Goal: Task Accomplishment & Management: Manage account settings

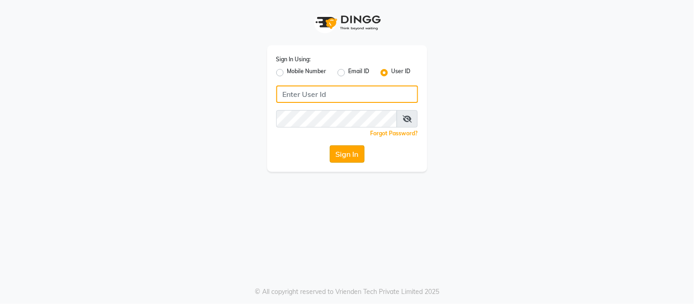
type input "[PERSON_NAME]"
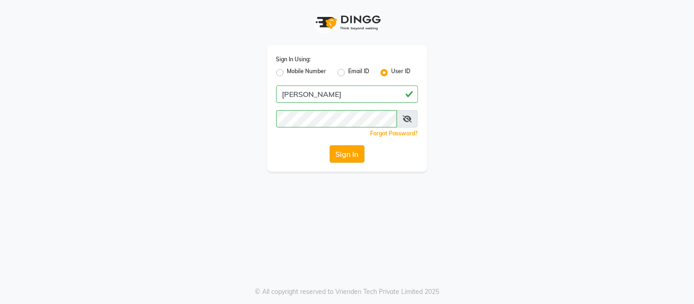
click at [354, 156] on button "Sign In" at bounding box center [347, 154] width 35 height 17
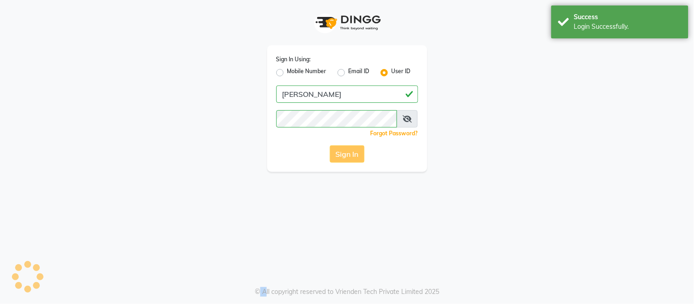
click at [354, 156] on div "Sign In" at bounding box center [348, 154] width 142 height 17
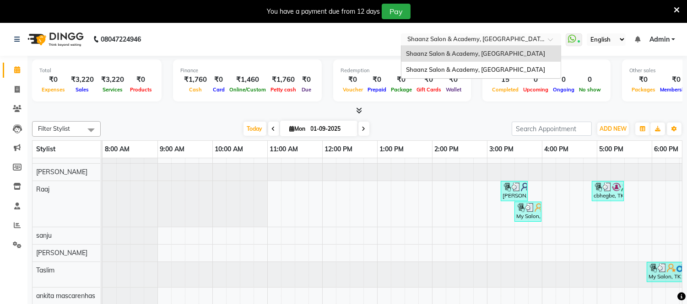
click at [552, 38] on span at bounding box center [553, 42] width 11 height 9
click at [498, 68] on span "Shaanz Salon & Academy, [GEOGRAPHIC_DATA]" at bounding box center [475, 69] width 139 height 7
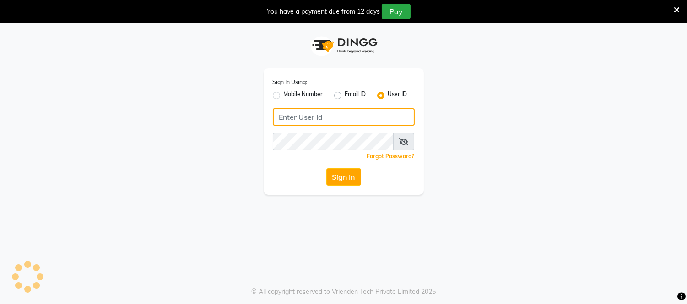
type input "[PERSON_NAME]"
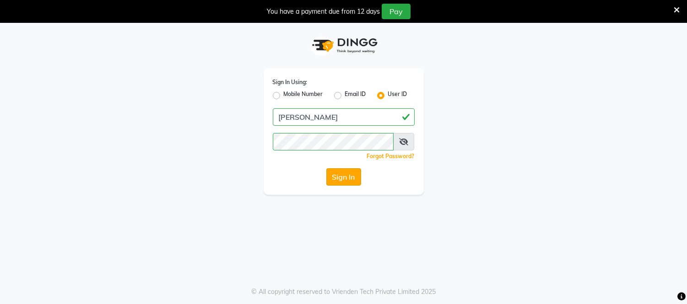
click at [347, 172] on button "Sign In" at bounding box center [343, 176] width 35 height 17
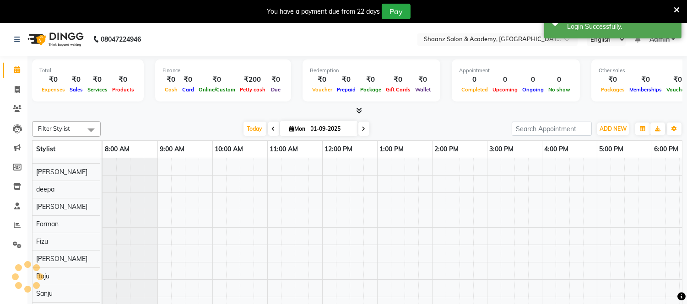
scroll to position [12, 0]
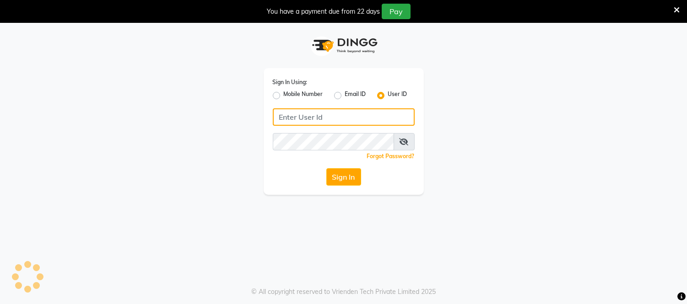
type input "[PERSON_NAME]"
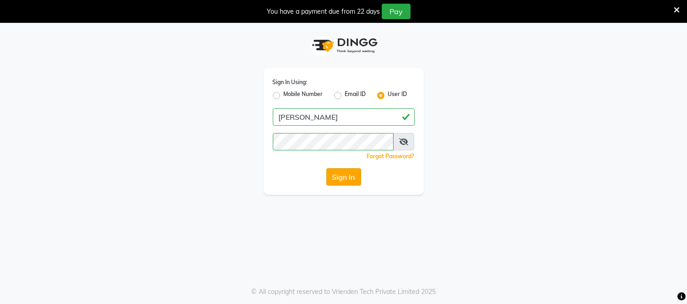
click at [339, 182] on button "Sign In" at bounding box center [343, 176] width 35 height 17
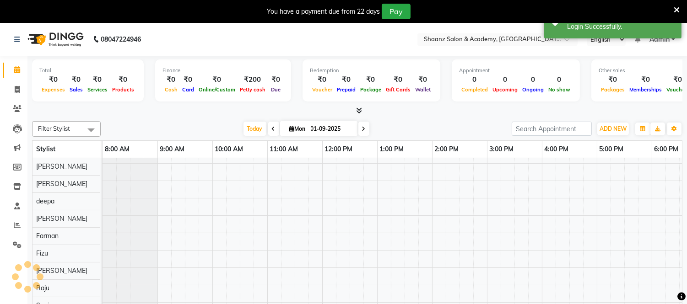
scroll to position [12, 0]
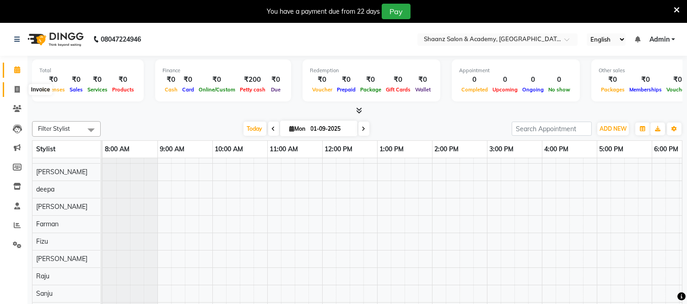
click at [16, 88] on icon at bounding box center [17, 89] width 5 height 7
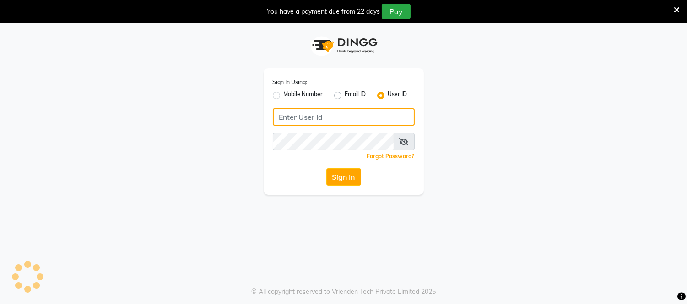
type input "[PERSON_NAME]"
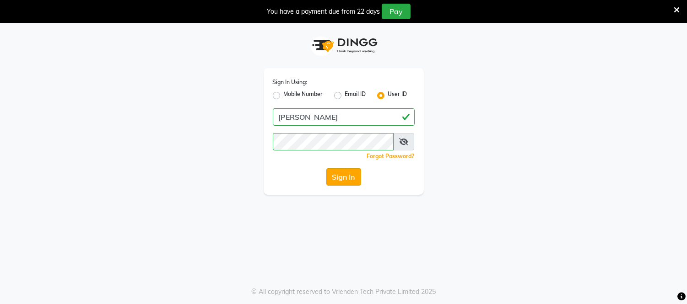
click at [339, 176] on button "Sign In" at bounding box center [343, 176] width 35 height 17
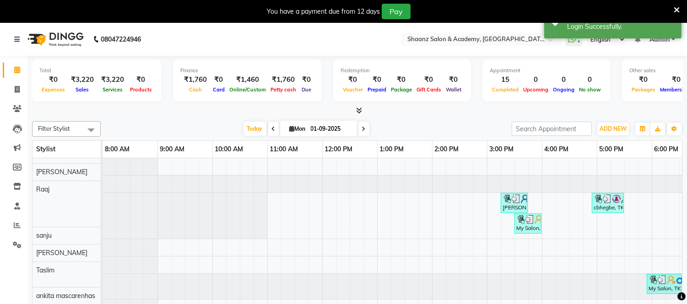
scroll to position [12, 0]
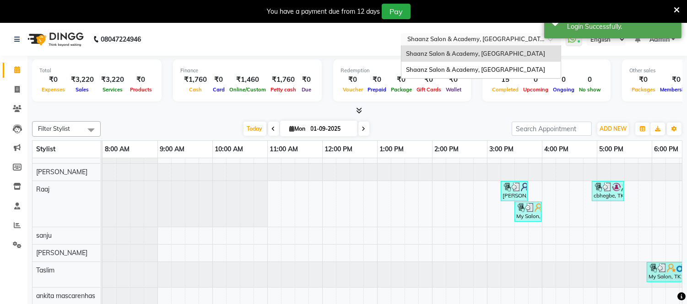
click at [454, 42] on input "text" at bounding box center [472, 40] width 133 height 9
click at [467, 66] on span "Shaanz Salon & Academy, [GEOGRAPHIC_DATA]" at bounding box center [475, 69] width 139 height 7
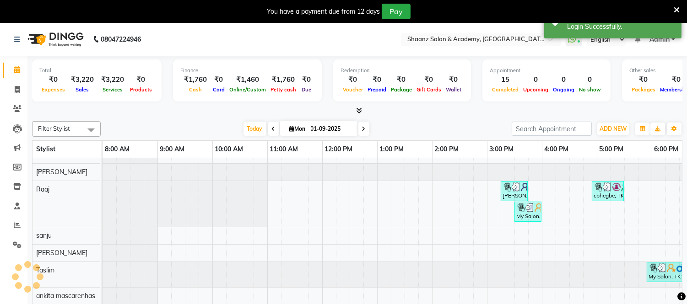
click at [467, 66] on div "Total ₹0 Expenses ₹3,220 Sales ₹3,220 Services ₹0 Products Finance ₹1,760 Cash …" at bounding box center [357, 82] width 651 height 45
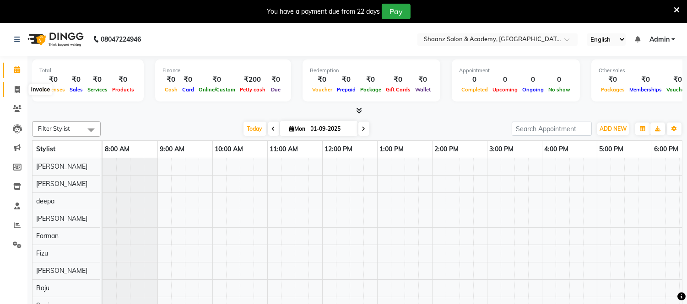
click at [20, 88] on span at bounding box center [17, 90] width 16 height 11
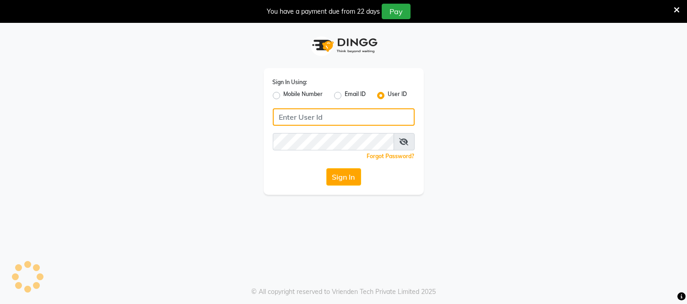
type input "[PERSON_NAME]"
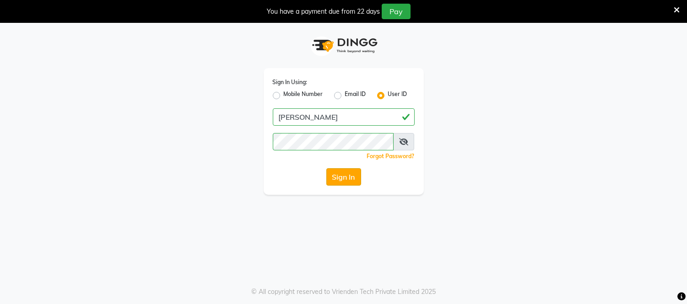
click at [344, 177] on button "Sign In" at bounding box center [343, 176] width 35 height 17
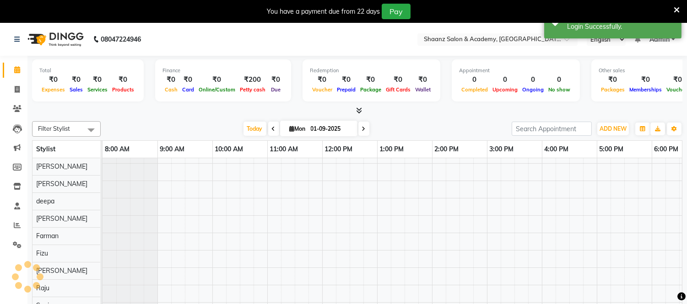
scroll to position [12, 0]
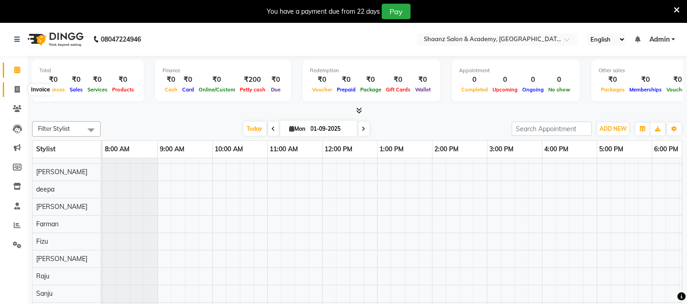
click at [16, 87] on icon at bounding box center [17, 89] width 5 height 7
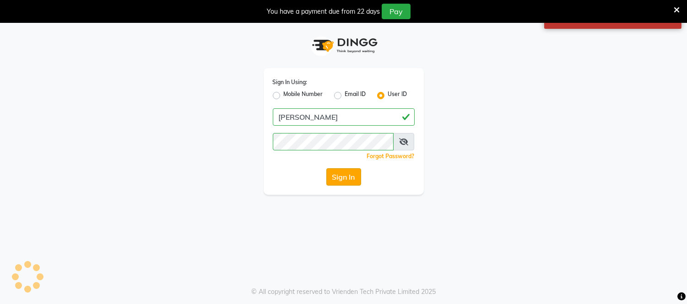
click at [336, 175] on button "Sign In" at bounding box center [343, 176] width 35 height 17
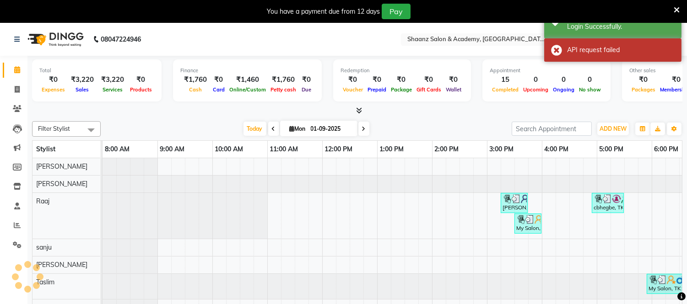
scroll to position [12, 0]
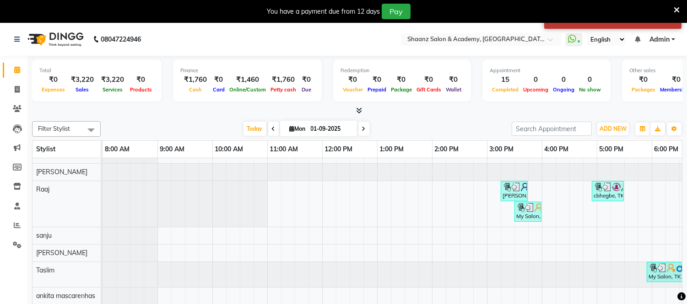
click at [680, 6] on div "You have a payment due from 12 days Pay" at bounding box center [343, 11] width 687 height 23
click at [495, 38] on input "text" at bounding box center [472, 40] width 133 height 9
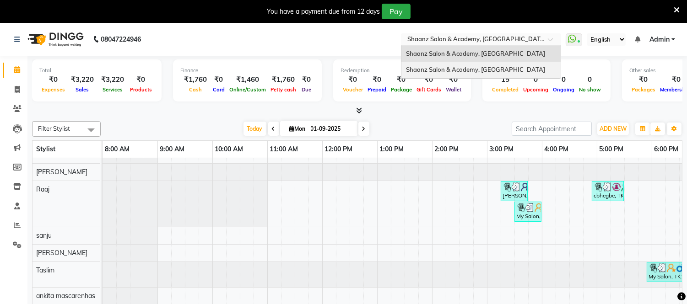
click at [469, 70] on span "Shaanz Salon & Academy, [GEOGRAPHIC_DATA]" at bounding box center [475, 69] width 139 height 7
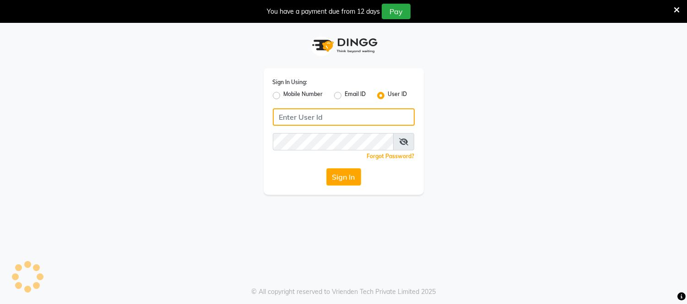
type input "[PERSON_NAME]"
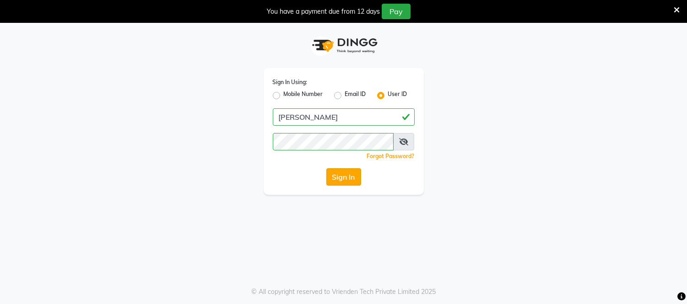
click at [346, 171] on button "Sign In" at bounding box center [343, 176] width 35 height 17
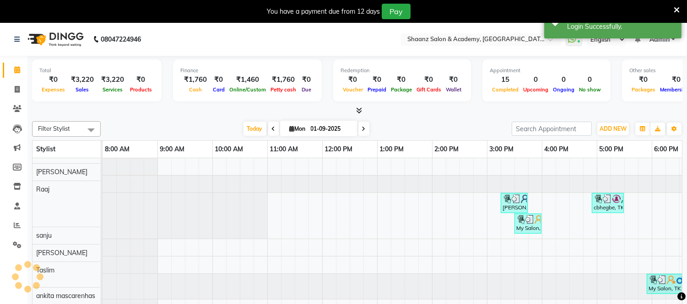
scroll to position [12, 0]
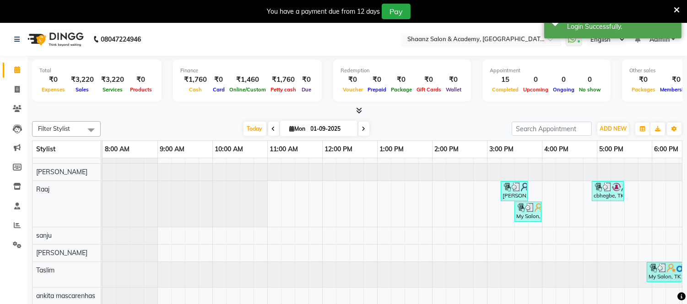
click at [460, 38] on input "text" at bounding box center [472, 40] width 133 height 9
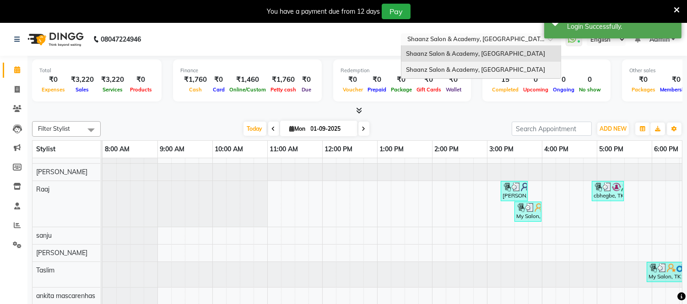
click at [444, 72] on span "Shaanz Salon & Academy, [GEOGRAPHIC_DATA]" at bounding box center [475, 69] width 139 height 7
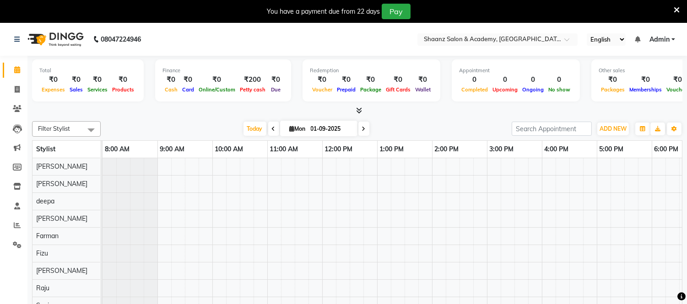
click at [94, 79] on div "₹0" at bounding box center [97, 80] width 25 height 11
click at [20, 108] on icon at bounding box center [17, 108] width 9 height 7
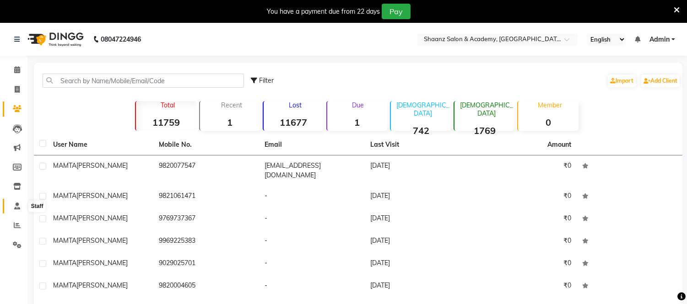
click at [21, 209] on span at bounding box center [17, 206] width 16 height 11
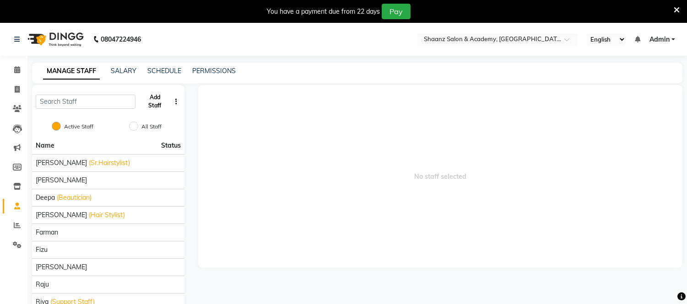
click at [157, 103] on button "Add Staff" at bounding box center [155, 102] width 32 height 24
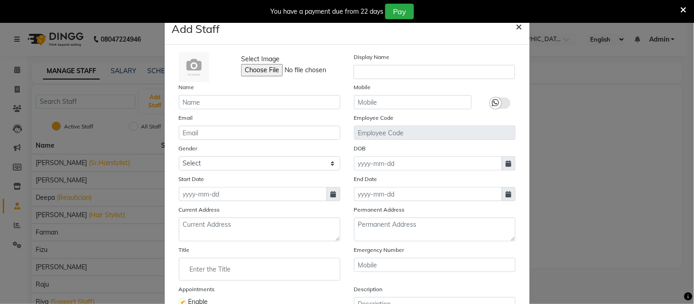
click at [516, 26] on span "×" at bounding box center [519, 26] width 6 height 14
checkbox input "false"
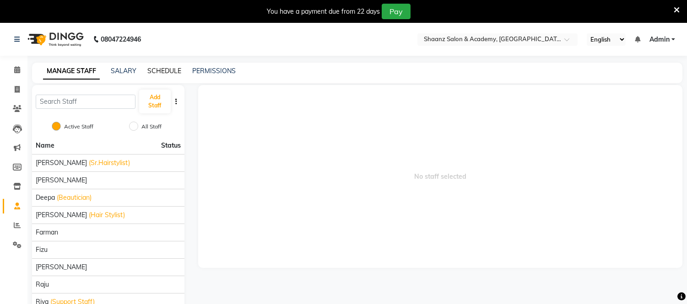
click at [162, 74] on link "SCHEDULE" at bounding box center [164, 71] width 34 height 8
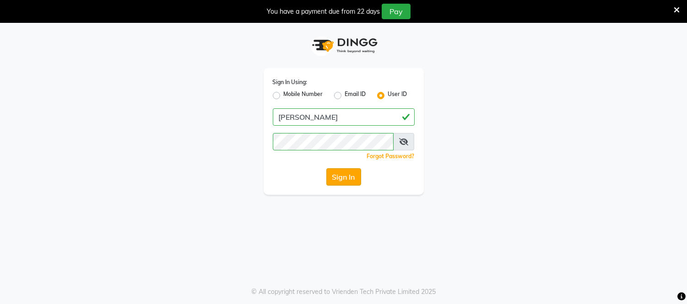
click at [337, 172] on button "Sign In" at bounding box center [343, 176] width 35 height 17
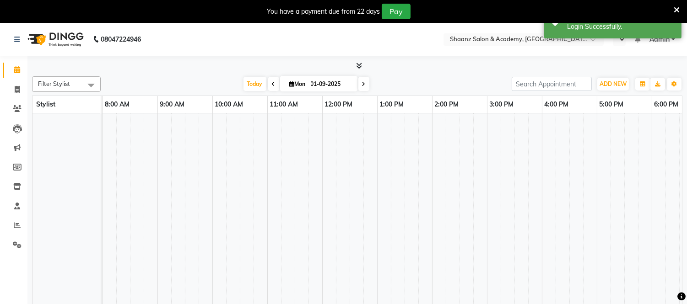
select select "en"
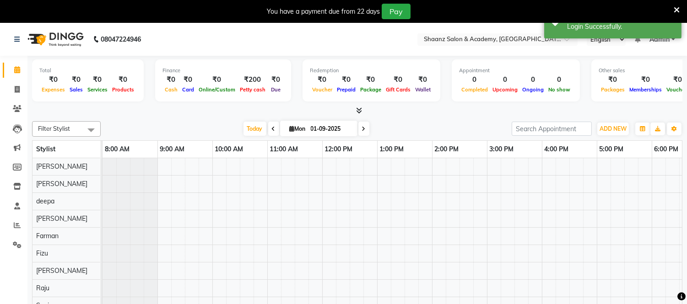
scroll to position [12, 0]
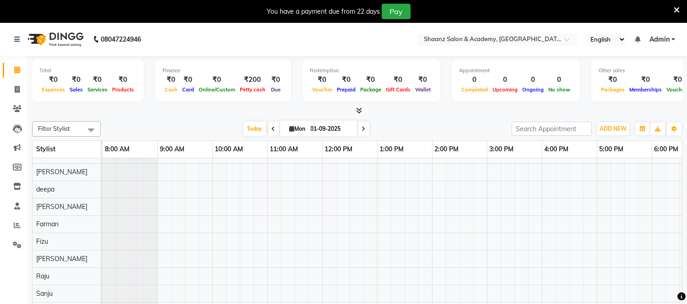
click at [272, 127] on icon at bounding box center [274, 128] width 4 height 5
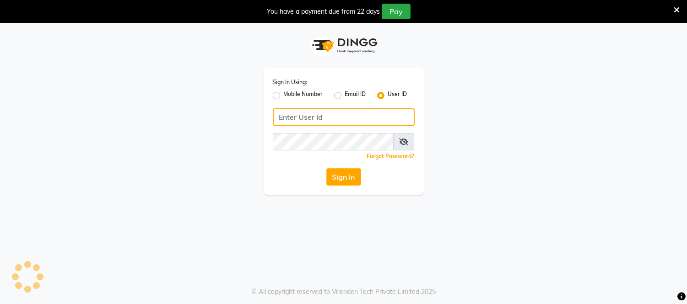
type input "[PERSON_NAME]"
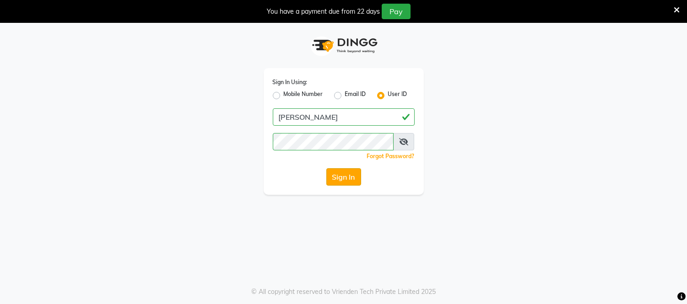
click at [335, 173] on button "Sign In" at bounding box center [343, 176] width 35 height 17
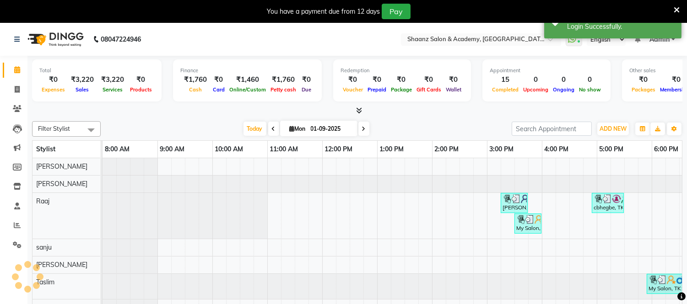
scroll to position [0, 299]
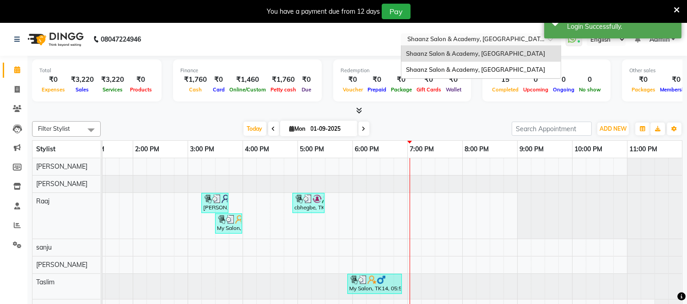
click at [419, 43] on input "text" at bounding box center [472, 40] width 133 height 9
click at [419, 68] on span "Shaanz Salon & Academy, [GEOGRAPHIC_DATA]" at bounding box center [475, 69] width 139 height 7
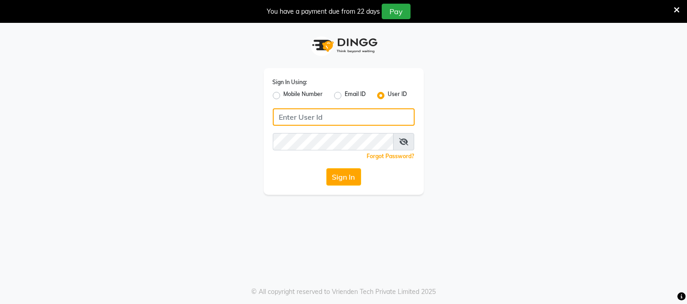
type input "[PERSON_NAME]"
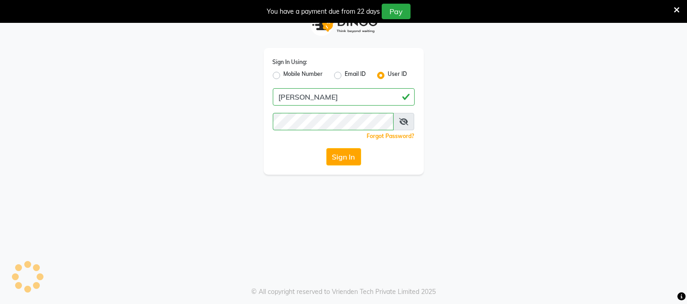
scroll to position [23, 0]
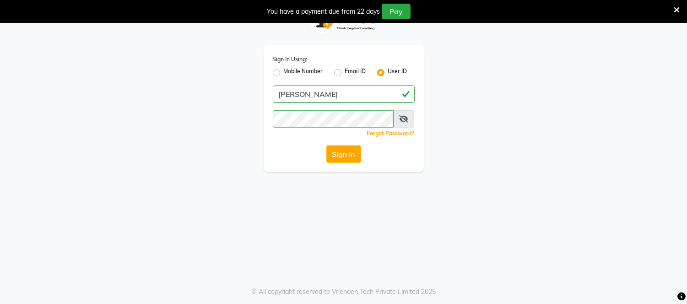
click at [240, 57] on div "Sign In Using: Mobile Number Email ID User ID [PERSON_NAME] Remember me Forgot …" at bounding box center [344, 86] width 522 height 172
click at [348, 150] on button "Sign In" at bounding box center [343, 154] width 35 height 17
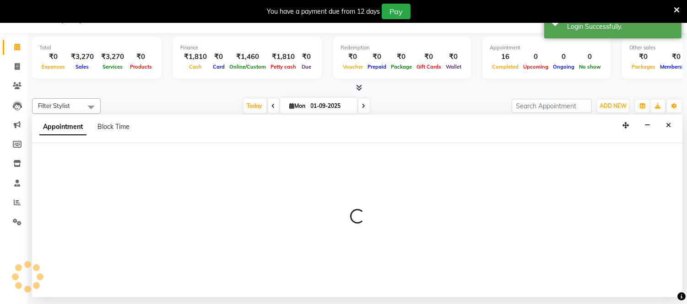
scroll to position [12, 0]
select select "49291"
select select "735"
select select "tentative"
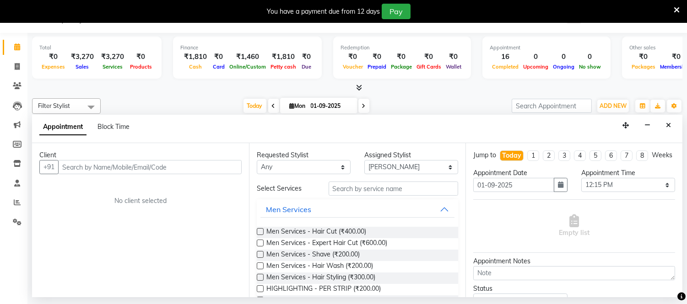
drag, startPoint x: 182, startPoint y: 273, endPoint x: 337, endPoint y: 130, distance: 210.9
click at [337, 130] on app-booking "Appointment Block Time Client +91 No client selected Requested Stylist Any Amee…" at bounding box center [357, 206] width 651 height 183
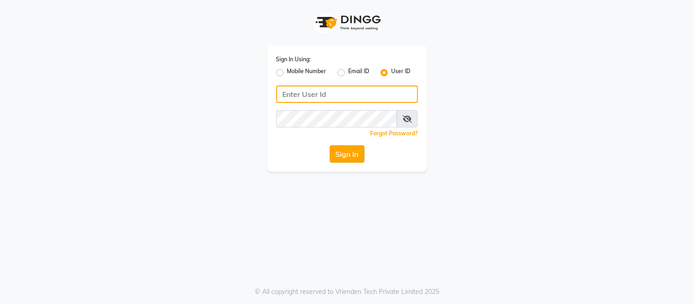
type input "[PERSON_NAME]"
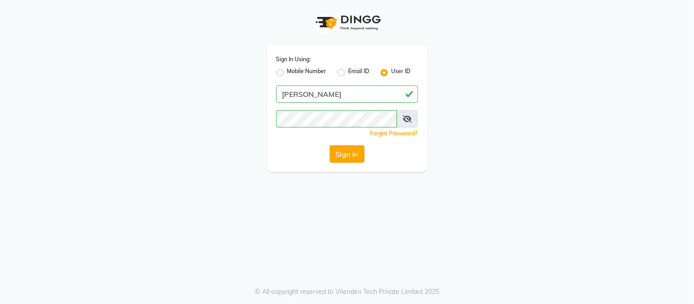
click at [342, 157] on button "Sign In" at bounding box center [347, 154] width 35 height 17
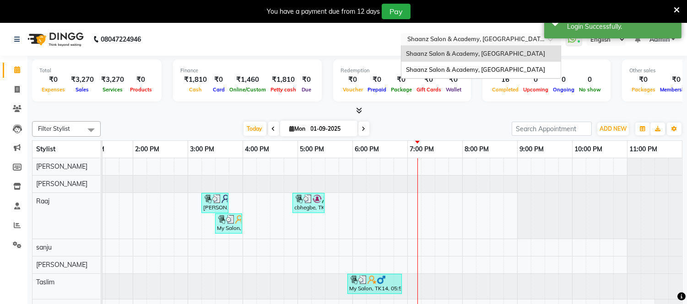
click at [449, 40] on input "text" at bounding box center [472, 40] width 133 height 9
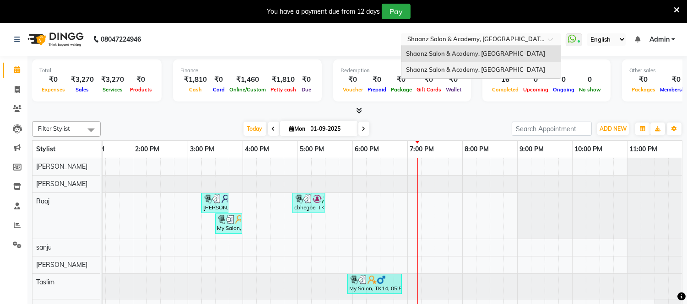
click at [454, 70] on span "Shaanz Salon & Academy, [GEOGRAPHIC_DATA]" at bounding box center [475, 69] width 139 height 7
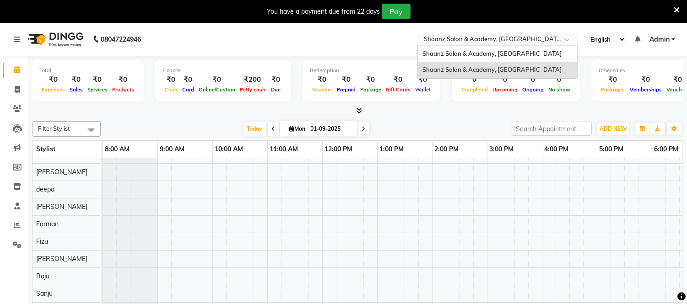
click at [566, 39] on span at bounding box center [569, 42] width 11 height 9
click at [137, 51] on b "08047224946" at bounding box center [121, 40] width 40 height 26
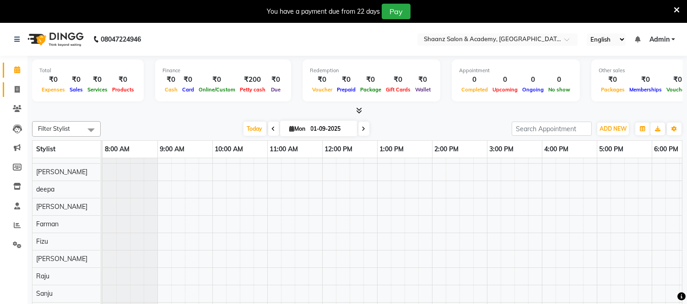
click at [16, 95] on link "Invoice" at bounding box center [14, 89] width 22 height 15
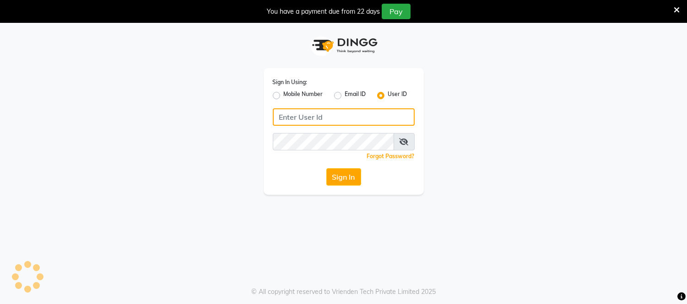
type input "[PERSON_NAME]"
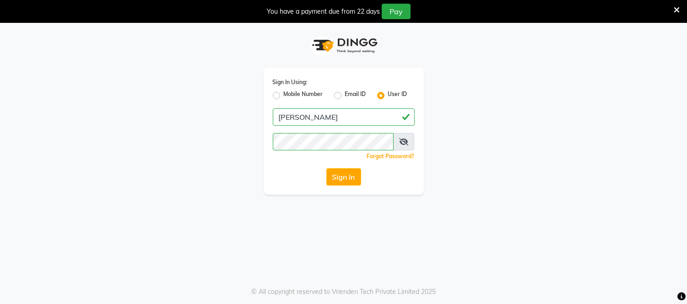
click at [408, 141] on icon at bounding box center [403, 141] width 9 height 7
click at [350, 170] on button "Sign In" at bounding box center [343, 176] width 35 height 17
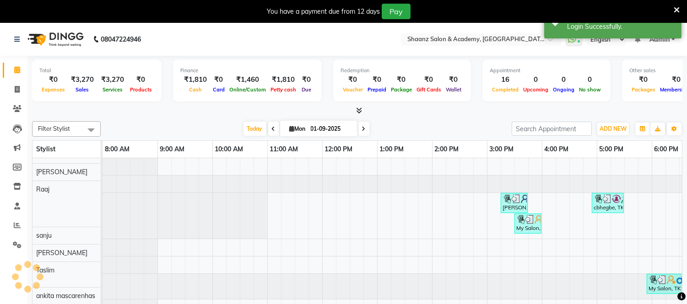
scroll to position [12, 0]
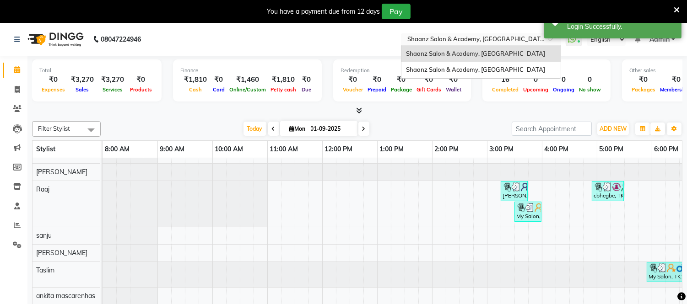
click at [482, 43] on input "text" at bounding box center [472, 40] width 133 height 9
click at [485, 66] on span "Shaanz Salon & Academy, [GEOGRAPHIC_DATA]" at bounding box center [475, 69] width 139 height 7
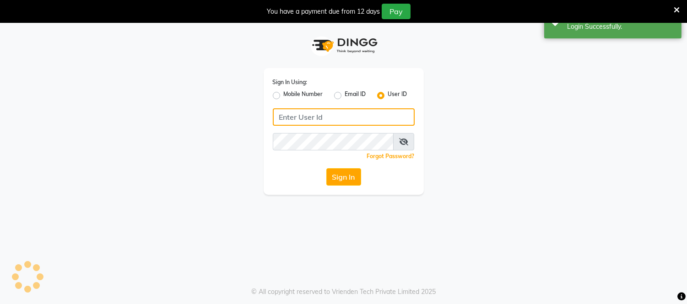
type input "[PERSON_NAME]"
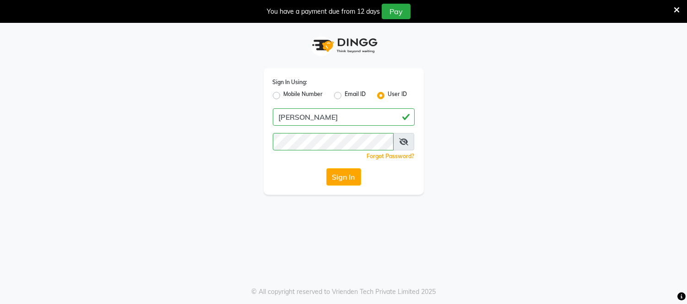
click at [284, 97] on label "Mobile Number" at bounding box center [303, 95] width 39 height 11
click at [284, 96] on input "Mobile Number" at bounding box center [287, 93] width 6 height 6
radio input "true"
radio input "false"
click at [342, 93] on div "Email ID" at bounding box center [350, 95] width 32 height 11
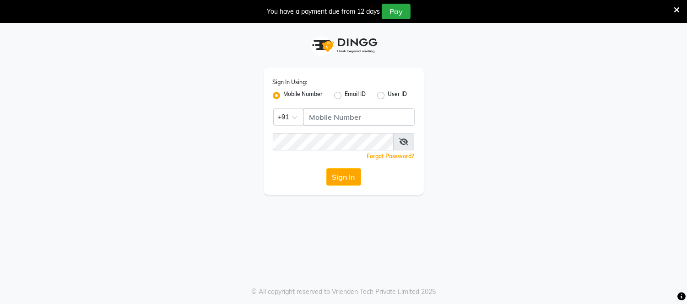
click at [345, 95] on label "Email ID" at bounding box center [355, 95] width 21 height 11
click at [345, 95] on input "Email ID" at bounding box center [348, 93] width 6 height 6
radio input "true"
radio input "false"
click at [345, 95] on label "Email ID" at bounding box center [355, 95] width 21 height 11
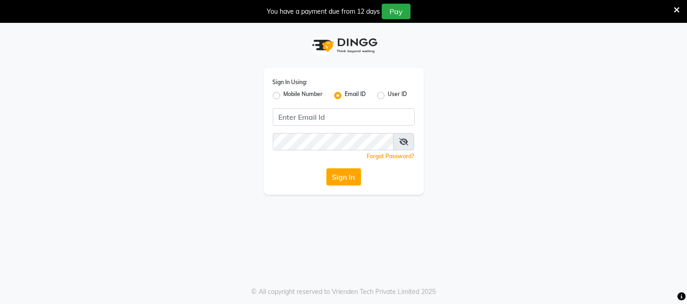
click at [345, 95] on input "Email ID" at bounding box center [348, 93] width 6 height 6
click at [388, 97] on label "User ID" at bounding box center [397, 95] width 19 height 11
click at [388, 96] on input "User ID" at bounding box center [391, 93] width 6 height 6
radio input "true"
radio input "false"
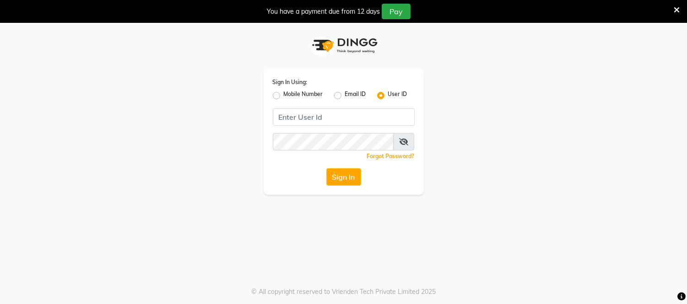
click at [388, 97] on label "User ID" at bounding box center [397, 95] width 19 height 11
click at [388, 96] on input "User ID" at bounding box center [391, 93] width 6 height 6
click at [342, 172] on button "Sign In" at bounding box center [343, 176] width 35 height 17
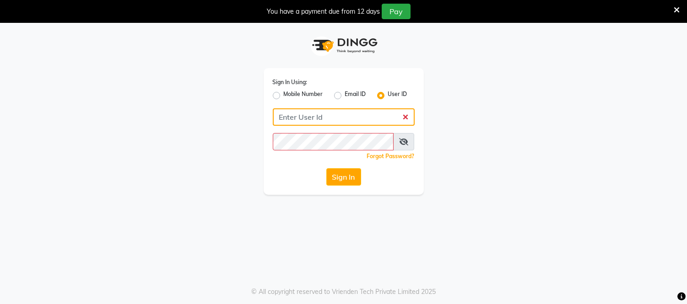
click at [278, 114] on input "Username" at bounding box center [344, 116] width 142 height 17
type input "9167740009"
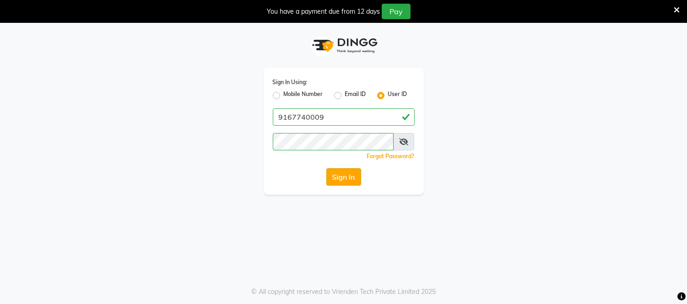
click at [346, 172] on button "Sign In" at bounding box center [343, 176] width 35 height 17
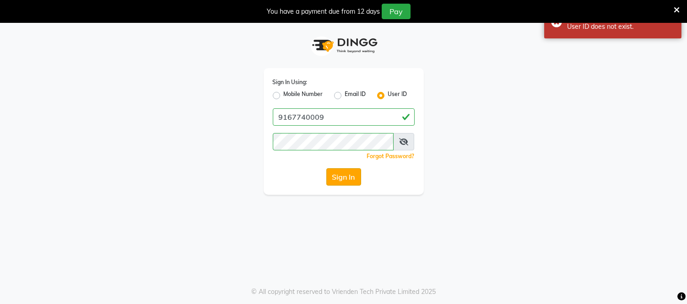
click at [349, 178] on button "Sign In" at bounding box center [343, 176] width 35 height 17
click at [406, 141] on icon at bounding box center [403, 141] width 9 height 7
click at [380, 154] on link "Forgot Password?" at bounding box center [391, 156] width 48 height 7
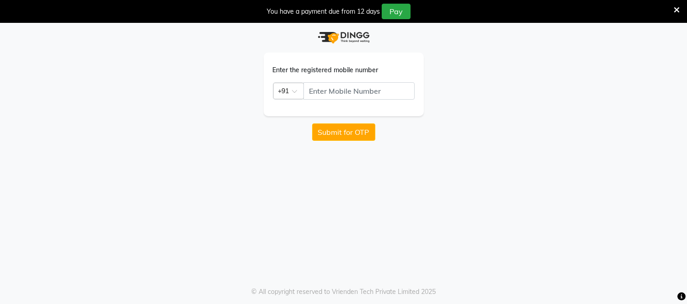
click at [471, 141] on div "Enter the registered mobile number Country Code × +91 Submit for OTP" at bounding box center [344, 82] width 522 height 118
drag, startPoint x: 471, startPoint y: 141, endPoint x: 554, endPoint y: 93, distance: 95.7
click at [554, 93] on div "Enter the registered mobile number Country Code × +91 Submit for OTP" at bounding box center [344, 82] width 522 height 118
click at [674, 6] on icon at bounding box center [677, 10] width 6 height 8
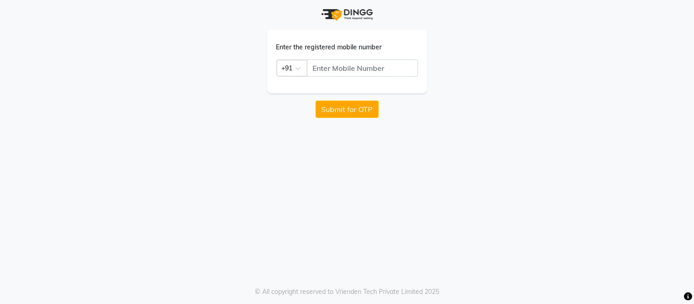
click at [674, 6] on app-forgot-password "Enter the registered mobile number Country Code × +91 Submit for OTP © All copy…" at bounding box center [347, 59] width 694 height 118
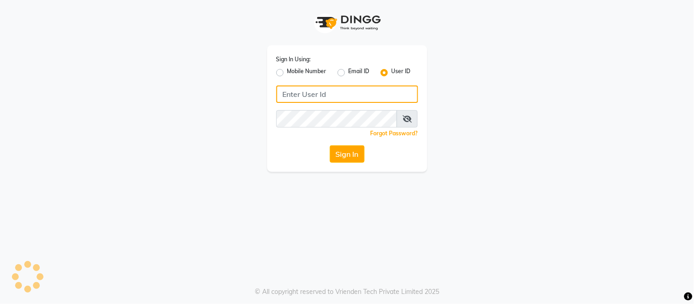
type input "[PERSON_NAME]"
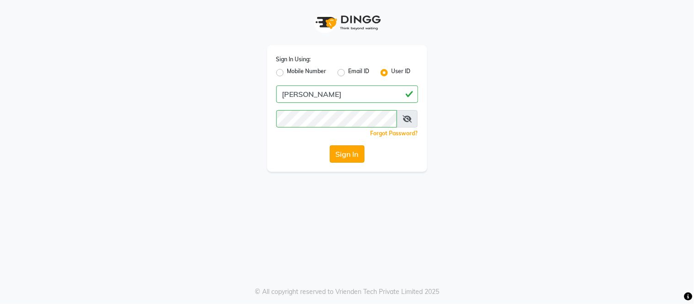
click at [347, 153] on button "Sign In" at bounding box center [347, 154] width 35 height 17
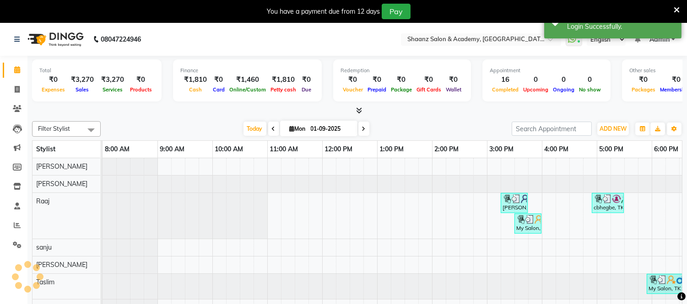
scroll to position [12, 0]
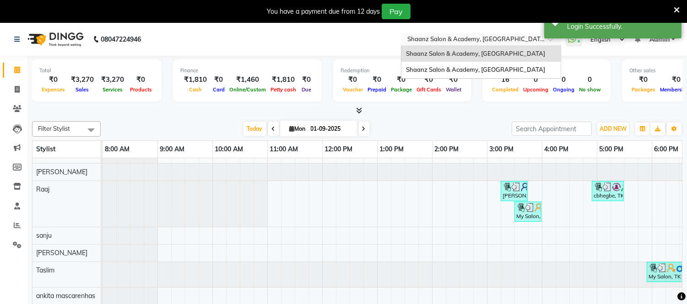
click at [490, 40] on input "text" at bounding box center [472, 40] width 133 height 9
click at [487, 67] on span "Shaanz Salon & Academy, [GEOGRAPHIC_DATA]" at bounding box center [475, 69] width 139 height 7
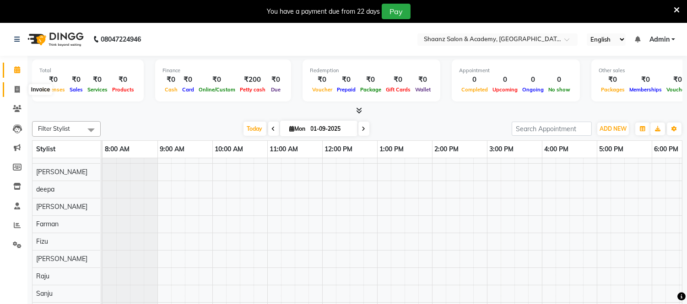
click at [10, 93] on span at bounding box center [17, 90] width 16 height 11
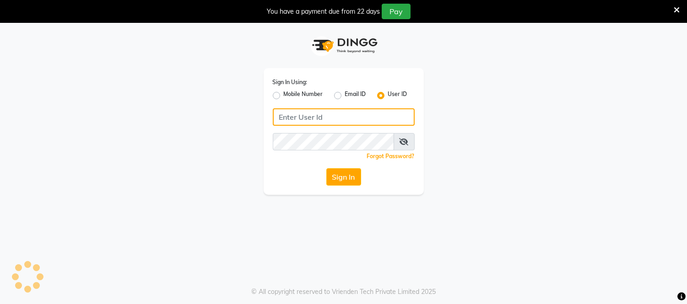
type input "[PERSON_NAME]"
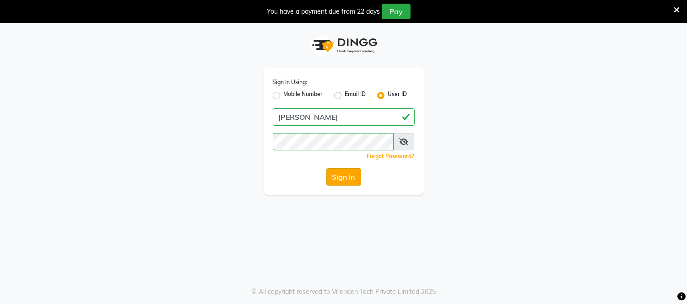
click at [345, 174] on button "Sign In" at bounding box center [343, 176] width 35 height 17
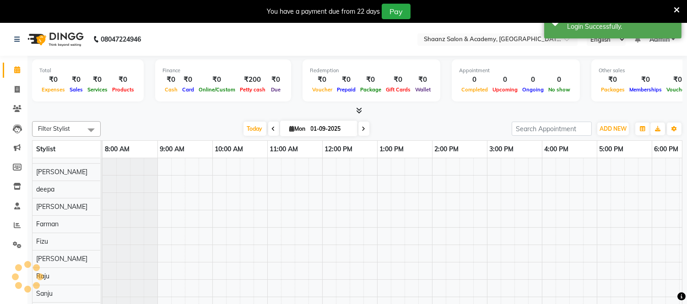
scroll to position [12, 0]
click at [10, 122] on link "Leads" at bounding box center [14, 128] width 22 height 15
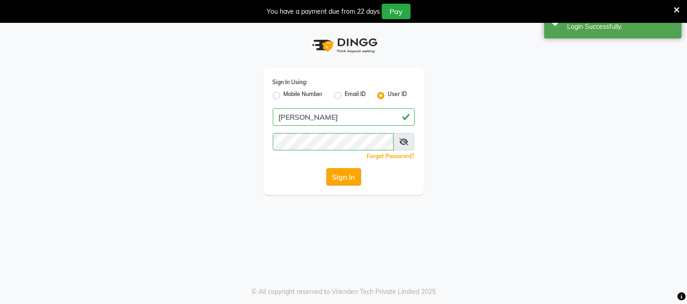
click at [347, 179] on button "Sign In" at bounding box center [343, 176] width 35 height 17
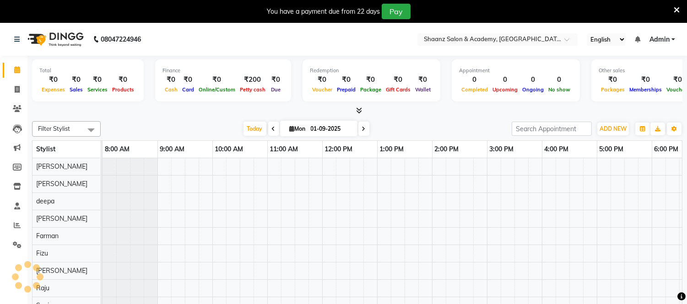
scroll to position [0, 135]
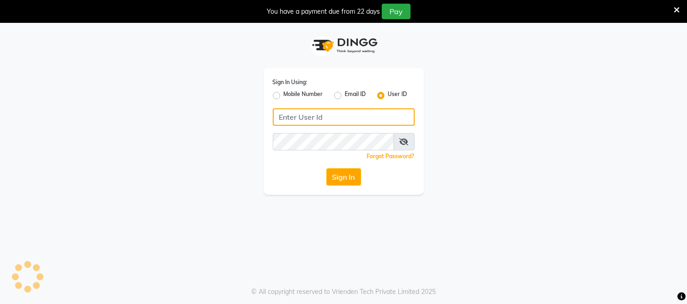
type input "[PERSON_NAME]"
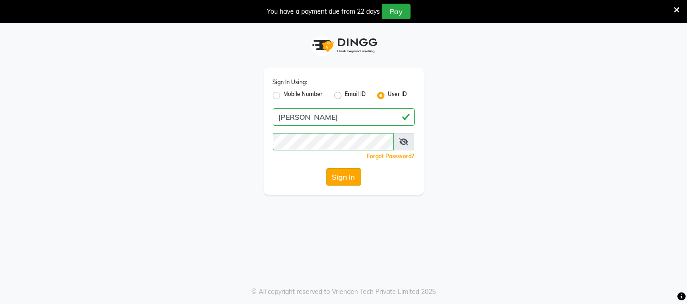
click at [349, 174] on button "Sign In" at bounding box center [343, 176] width 35 height 17
click at [349, 174] on div "Sign In" at bounding box center [344, 176] width 142 height 17
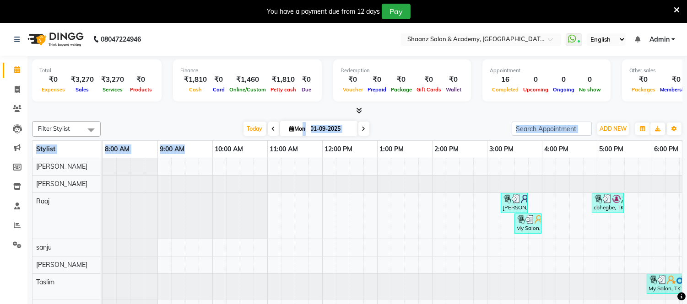
drag, startPoint x: 298, startPoint y: 132, endPoint x: 81, endPoint y: 181, distance: 222.1
click at [81, 181] on div "Filter Stylist Select All [PERSON_NAME] nisha [PERSON_NAME] [PERSON_NAME] [PERS…" at bounding box center [357, 218] width 651 height 201
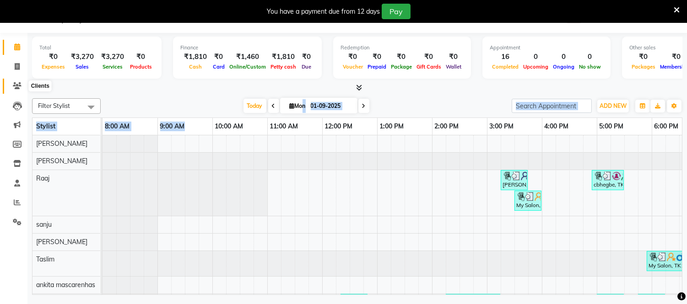
click at [16, 83] on icon at bounding box center [17, 85] width 9 height 7
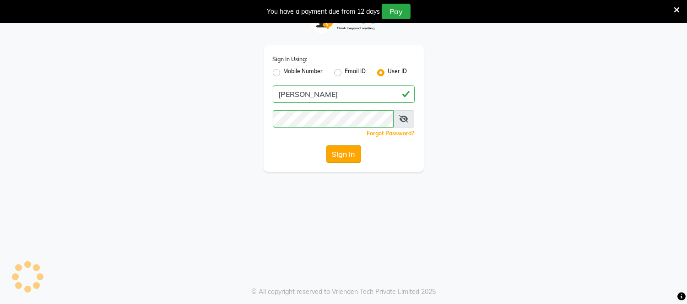
click at [345, 155] on button "Sign In" at bounding box center [343, 154] width 35 height 17
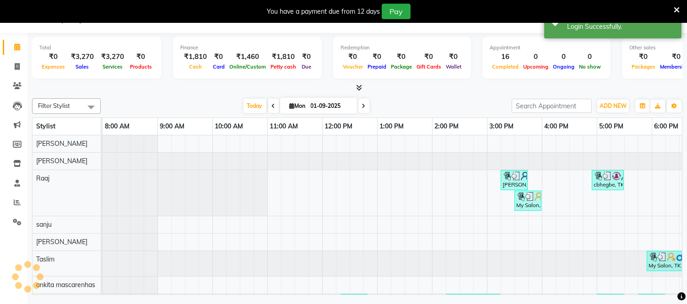
select select "en"
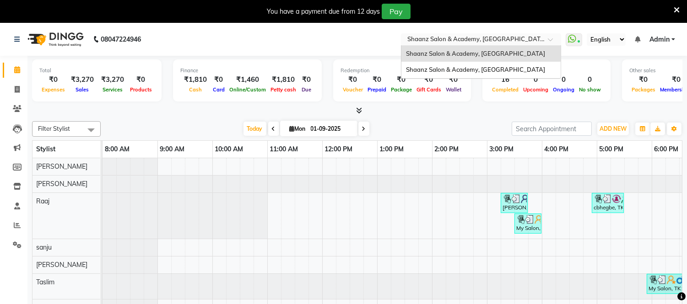
click at [546, 37] on div at bounding box center [481, 40] width 160 height 9
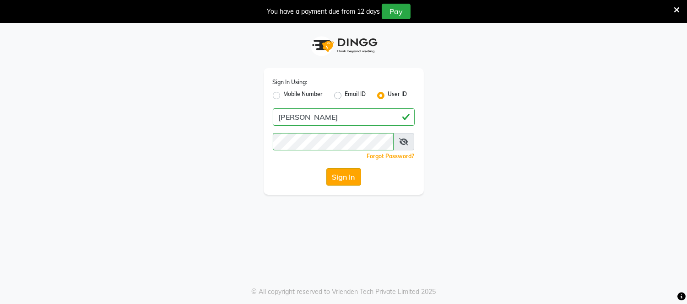
click at [344, 176] on button "Sign In" at bounding box center [343, 176] width 35 height 17
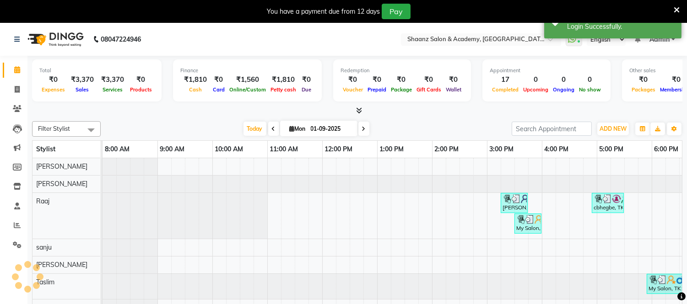
scroll to position [12, 0]
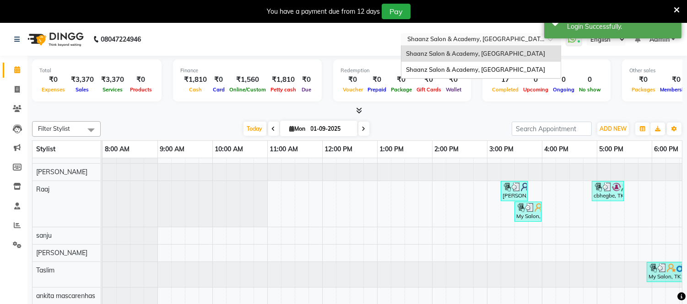
click at [491, 38] on input "text" at bounding box center [472, 40] width 133 height 9
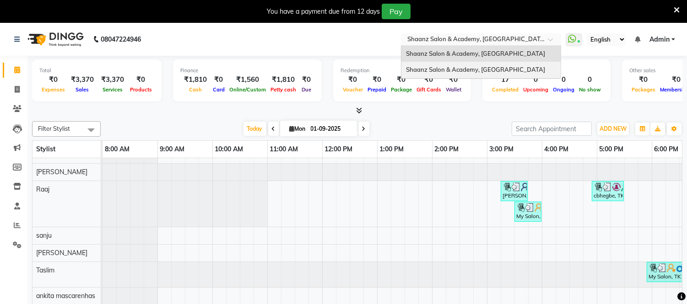
click at [483, 63] on div "Shaanz Salon & Academy, [GEOGRAPHIC_DATA]" at bounding box center [480, 70] width 159 height 16
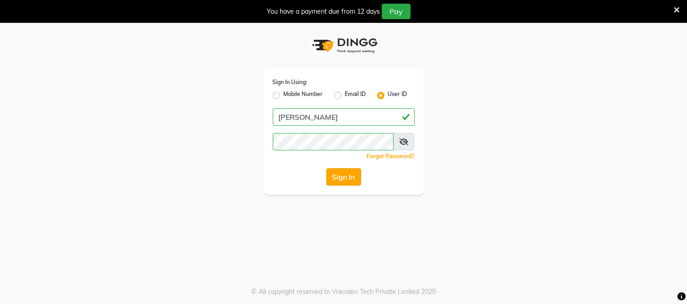
click at [336, 171] on button "Sign In" at bounding box center [343, 176] width 35 height 17
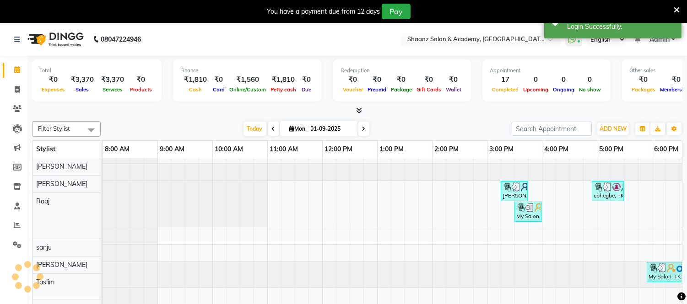
scroll to position [12, 0]
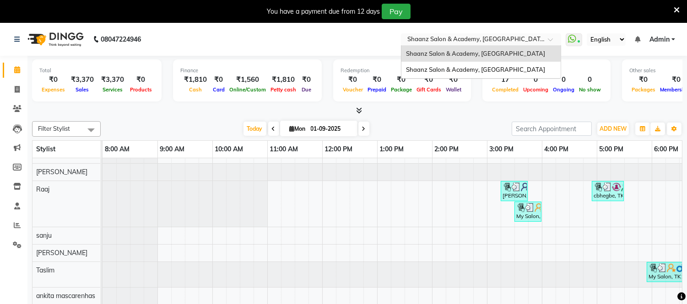
click at [551, 37] on div at bounding box center [481, 40] width 160 height 9
click at [541, 40] on div at bounding box center [481, 40] width 160 height 9
click at [555, 36] on div at bounding box center [481, 40] width 160 height 9
click at [553, 37] on div at bounding box center [481, 40] width 160 height 9
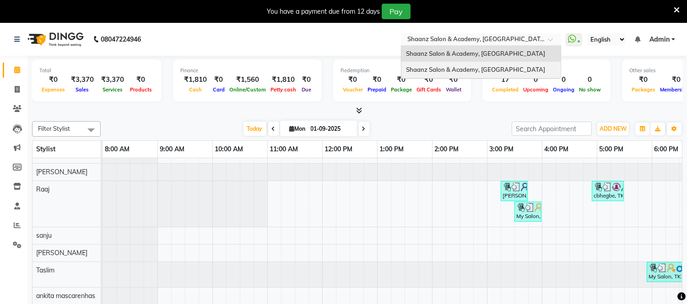
click at [534, 68] on div "Shaanz Salon & Academy, [GEOGRAPHIC_DATA]" at bounding box center [480, 70] width 159 height 16
